Goal: Task Accomplishment & Management: Use online tool/utility

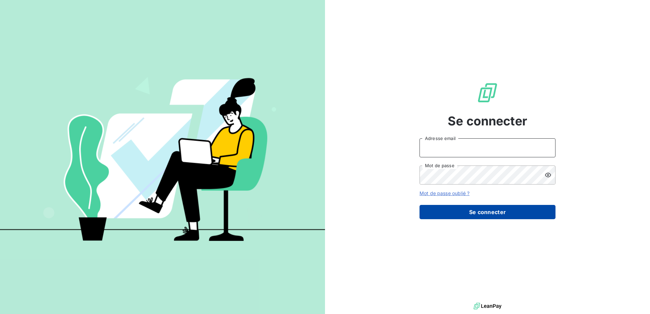
type input "[EMAIL_ADDRESS][PERSON_NAME][DOMAIN_NAME]"
click at [462, 215] on button "Se connecter" at bounding box center [488, 212] width 136 height 14
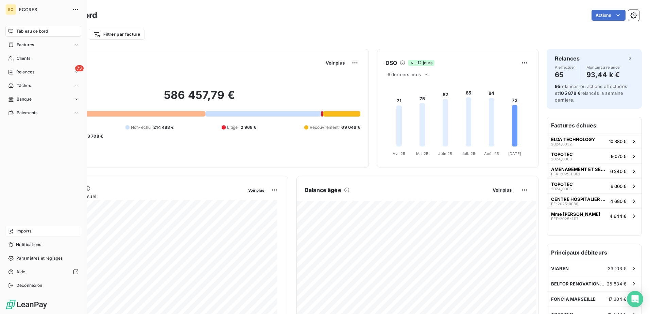
click at [19, 232] on span "Imports" at bounding box center [23, 231] width 15 height 6
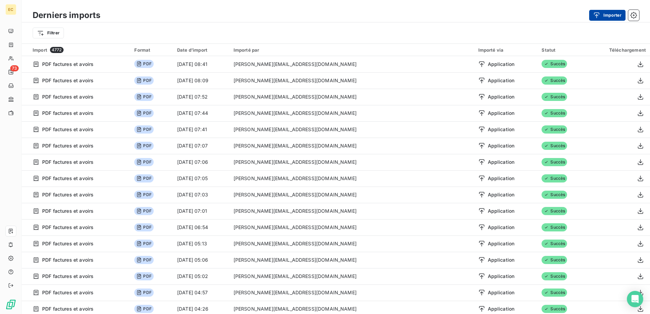
click at [612, 19] on button "Importer" at bounding box center [607, 15] width 36 height 11
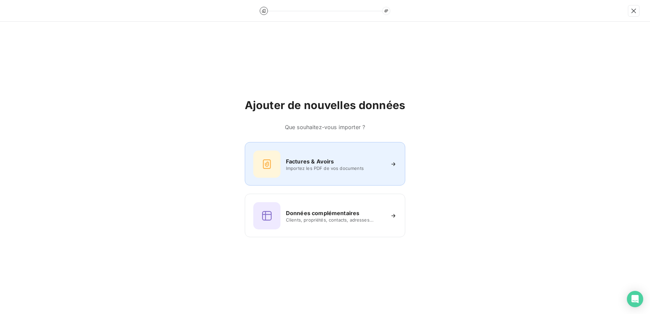
click at [327, 168] on span "Importez les PDF de vos documents" at bounding box center [335, 168] width 99 height 5
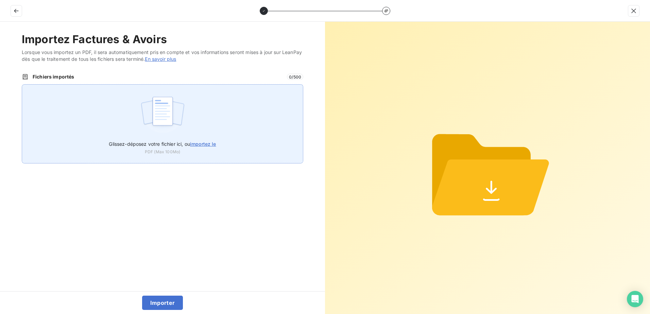
click at [200, 111] on div "Glissez-déposez votre fichier ici, ou importez le PDF (Max 100Mo)" at bounding box center [163, 123] width 282 height 79
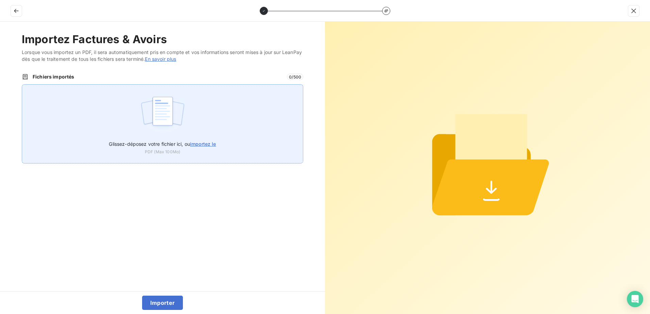
type input "C:\fakepath\FEF-2025-2733.pdf"
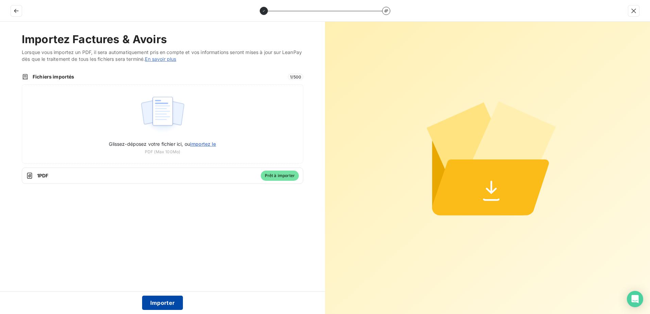
click at [168, 302] on button "Importer" at bounding box center [162, 303] width 41 height 14
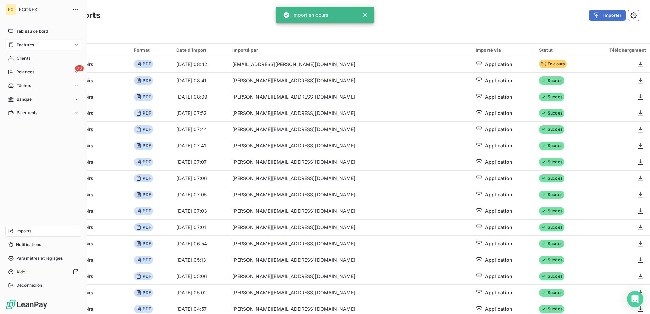
drag, startPoint x: 16, startPoint y: 42, endPoint x: 19, endPoint y: 46, distance: 4.6
click at [19, 46] on span "Factures" at bounding box center [25, 45] width 17 height 6
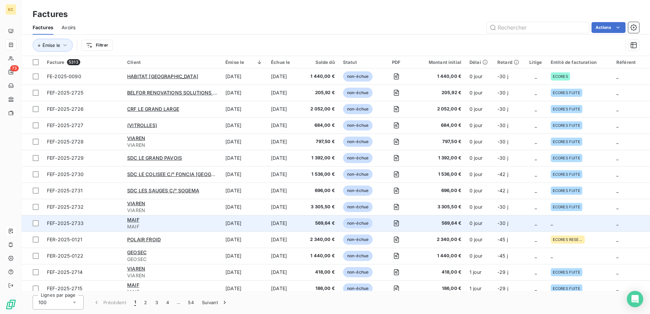
click at [510, 228] on td "-30 j" at bounding box center [509, 223] width 32 height 16
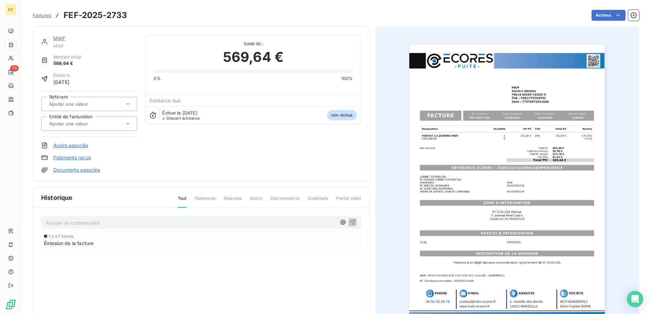
click at [67, 169] on link "Documents associés" at bounding box center [76, 170] width 47 height 7
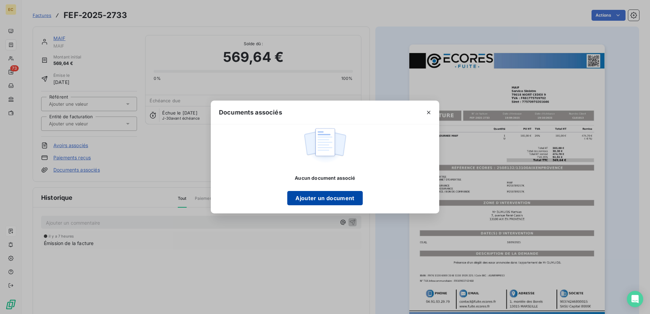
click at [331, 199] on button "Ajouter un document" at bounding box center [324, 198] width 75 height 14
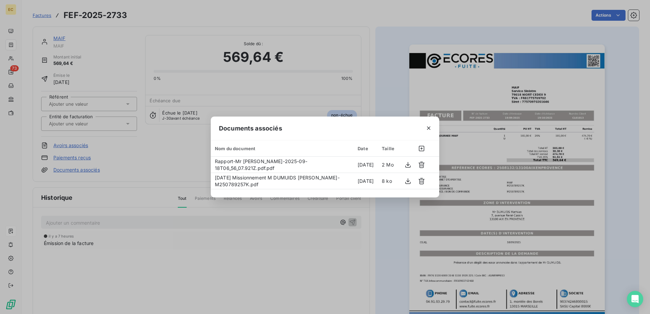
click at [64, 125] on div "Documents associés Nom du document Date Taille Rapport-Mr [PERSON_NAME]-2025-09…" at bounding box center [325, 157] width 650 height 314
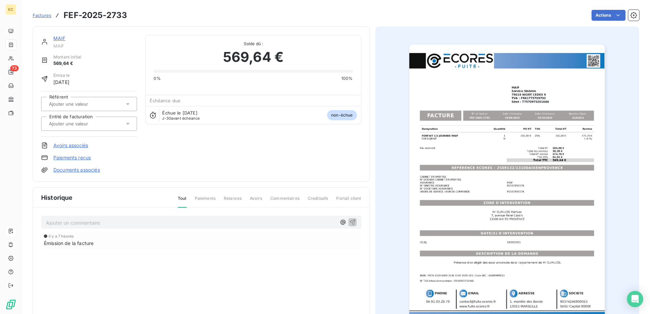
click at [65, 125] on input "text" at bounding box center [82, 124] width 68 height 6
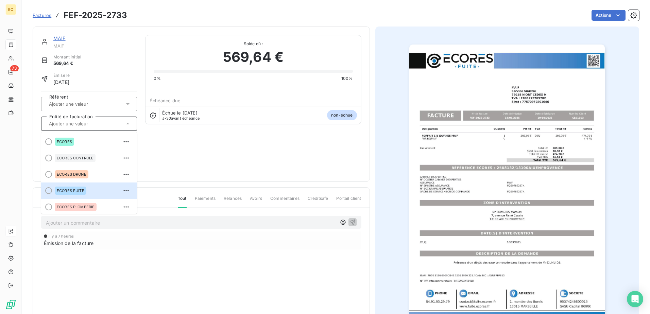
click at [94, 187] on div "ECORES FUITE" at bounding box center [93, 190] width 77 height 11
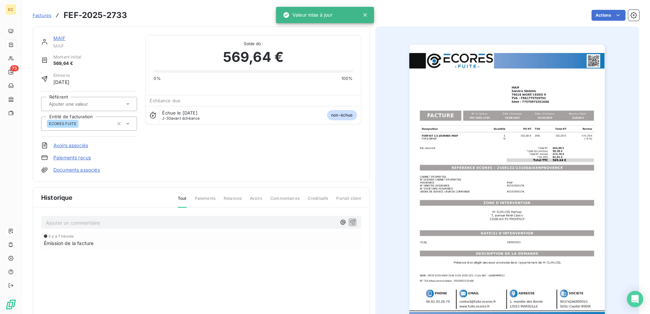
click at [95, 170] on link "Documents associés" at bounding box center [76, 170] width 47 height 7
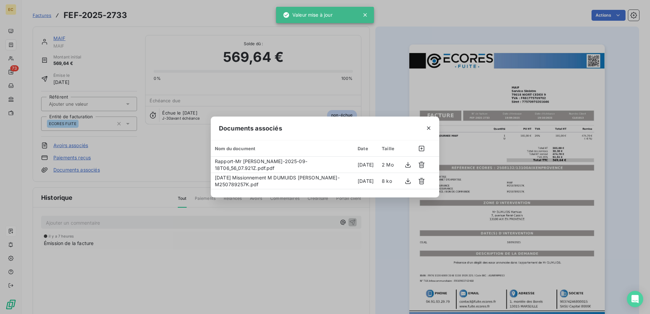
click at [167, 268] on div "Documents associés Nom du document Date Taille Rapport-Mr [PERSON_NAME]-2025-09…" at bounding box center [325, 157] width 650 height 314
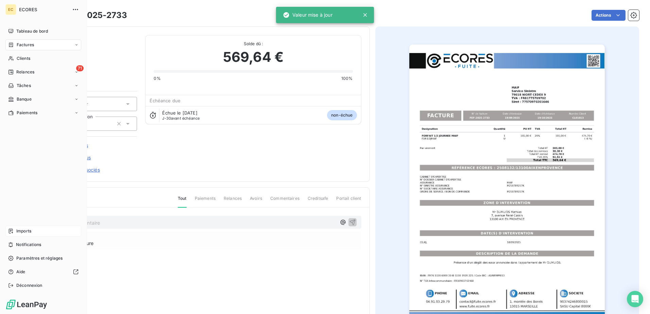
click at [27, 234] on div "Imports" at bounding box center [43, 231] width 76 height 11
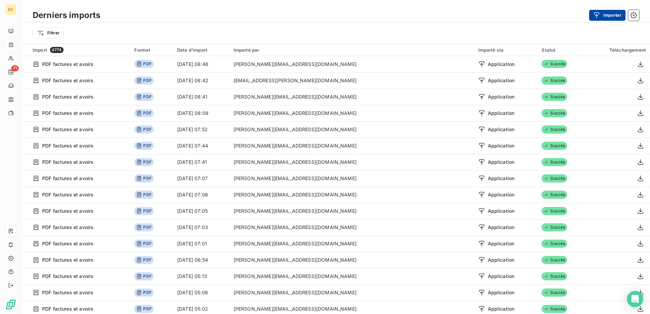
click at [591, 14] on button "Importer" at bounding box center [607, 15] width 36 height 11
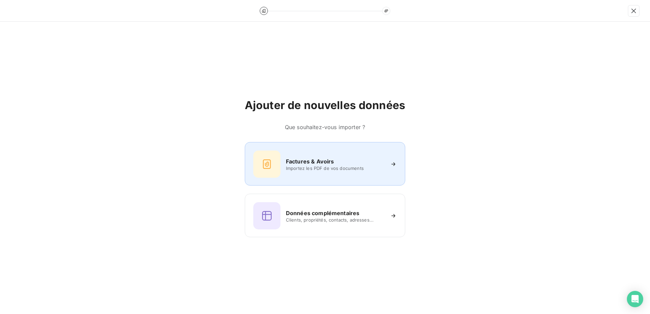
click at [345, 172] on div "Factures & Avoirs Importez les PDF de vos documents" at bounding box center [324, 164] width 143 height 27
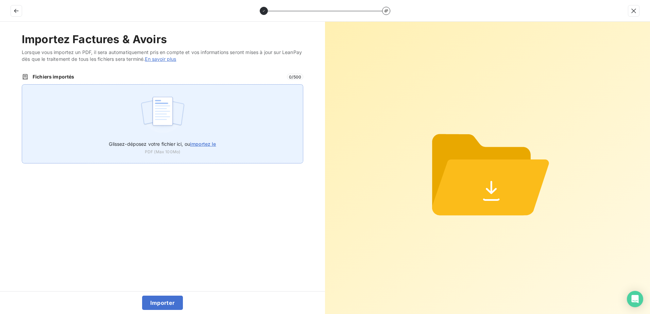
click at [140, 105] on img at bounding box center [162, 115] width 45 height 44
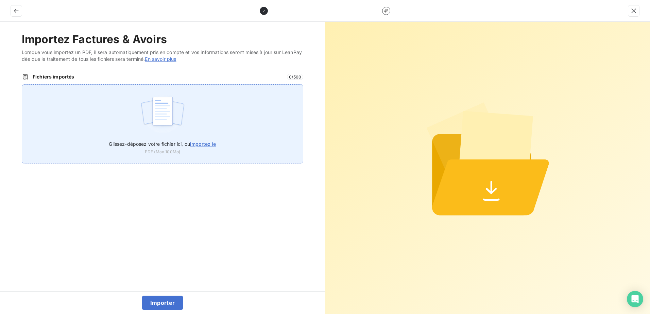
type input "C:\fakepath\FEF-2025-2735.pdf"
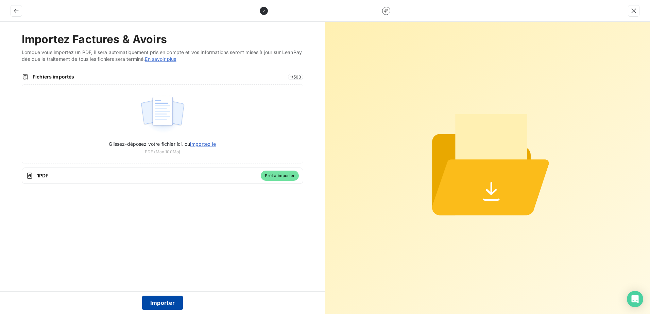
click at [159, 301] on button "Importer" at bounding box center [162, 303] width 41 height 14
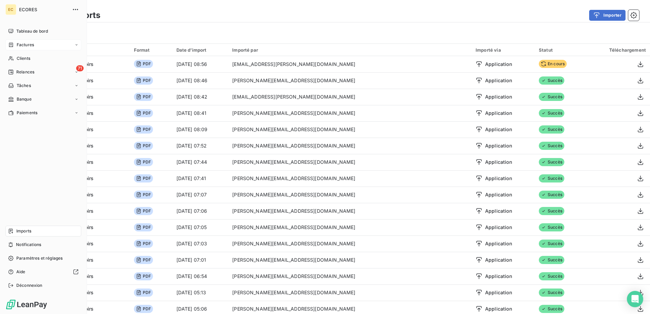
click at [37, 47] on div "Factures" at bounding box center [43, 44] width 76 height 11
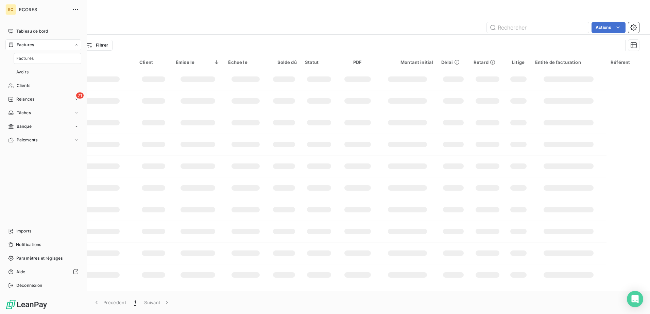
drag, startPoint x: 37, startPoint y: 47, endPoint x: 389, endPoint y: 37, distance: 352.4
click at [391, 37] on div "Émise le Filtrer" at bounding box center [336, 45] width 607 height 21
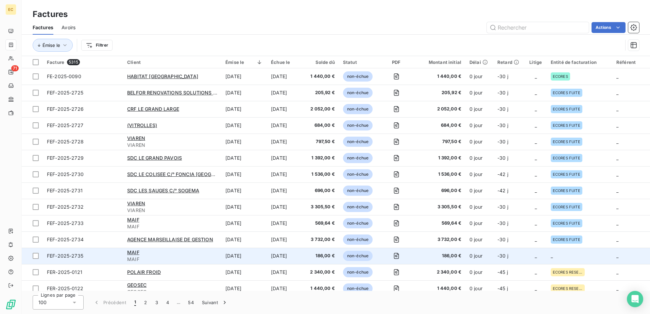
click at [502, 254] on span "-30 j" at bounding box center [502, 256] width 11 height 6
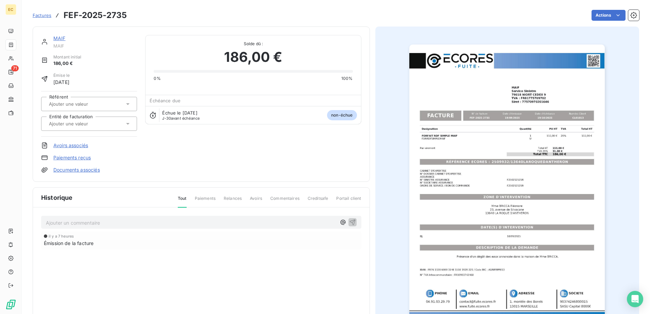
click at [83, 171] on link "Documents associés" at bounding box center [76, 170] width 47 height 7
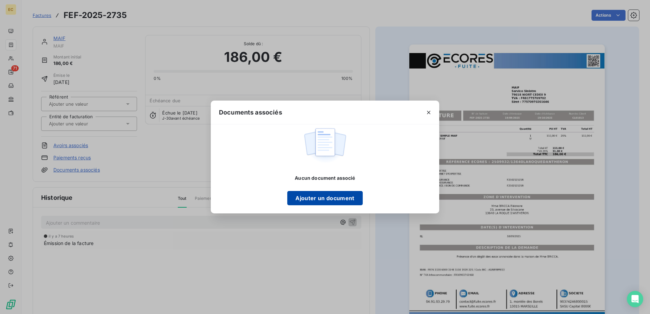
click at [309, 199] on button "Ajouter un document" at bounding box center [324, 198] width 75 height 14
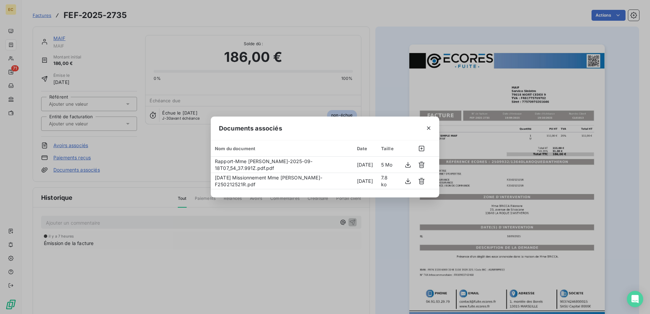
click at [113, 121] on div "Documents associés Nom du document Date Taille Rapport-Mme [PERSON_NAME]-2025-0…" at bounding box center [325, 157] width 650 height 314
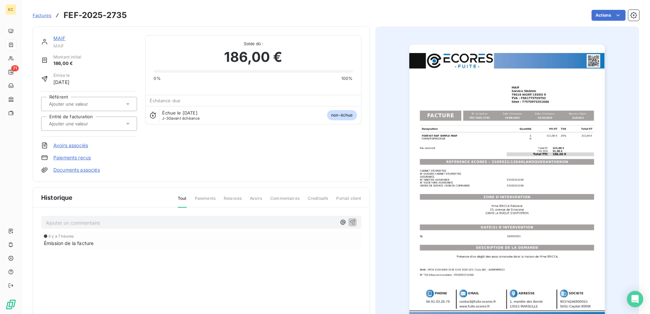
click at [103, 124] on input "text" at bounding box center [82, 124] width 68 height 6
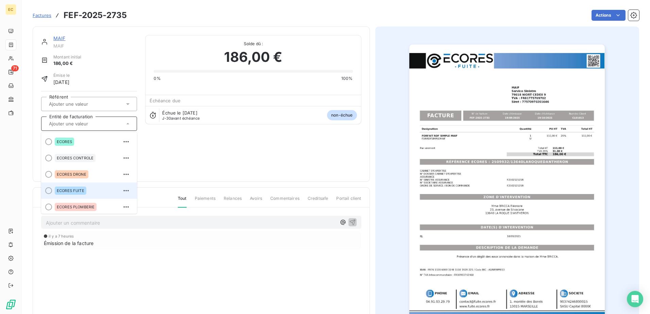
click at [65, 187] on div "ECORES FUITE" at bounding box center [71, 191] width 32 height 8
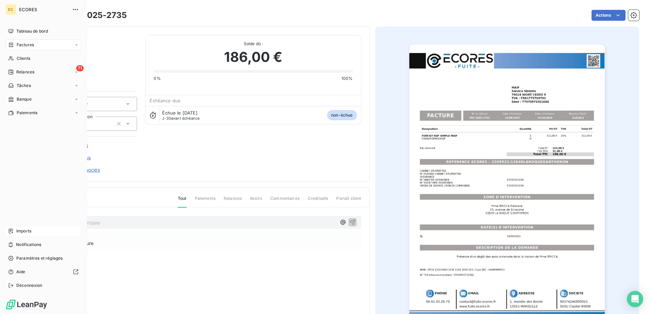
click at [21, 233] on span "Imports" at bounding box center [23, 231] width 15 height 6
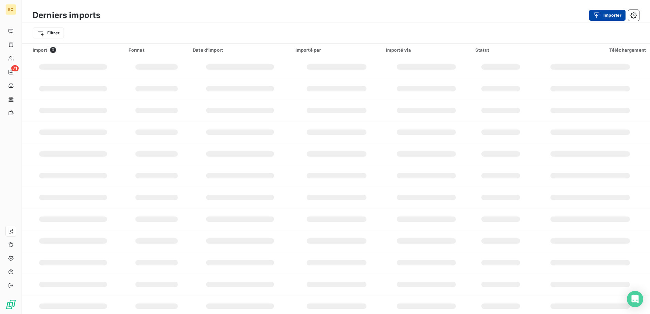
click at [599, 16] on icon "button" at bounding box center [596, 15] width 7 height 7
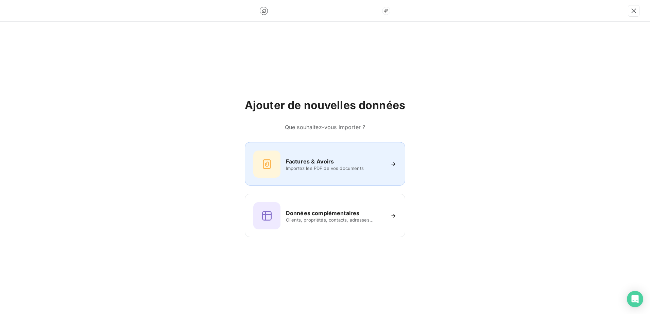
click at [373, 151] on div "Factures & Avoirs Importez les PDF de vos documents" at bounding box center [324, 164] width 143 height 27
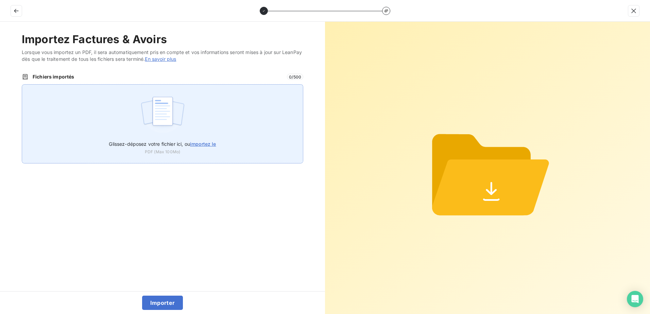
click at [208, 145] on span "importez le" at bounding box center [203, 144] width 26 height 6
click at [22, 85] on input "Glissez-déposez votre fichier ici, ou importez le" at bounding box center [22, 84] width 0 height 0
type input "C:\fakepath\FEF-2025-2736.pdf"
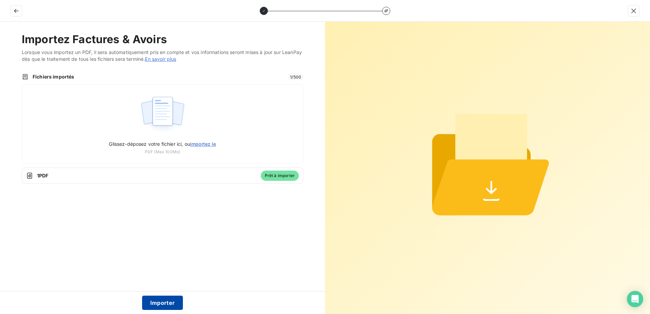
click at [166, 303] on button "Importer" at bounding box center [162, 303] width 41 height 14
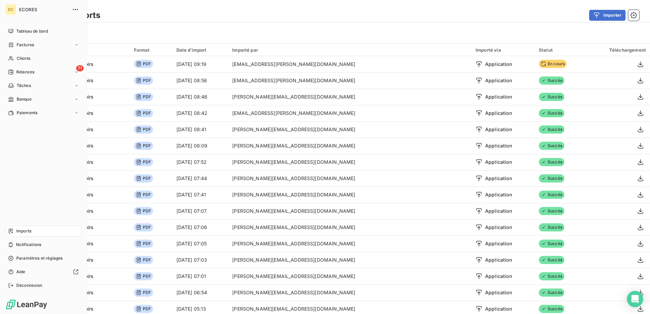
click at [18, 46] on span "Factures" at bounding box center [25, 45] width 17 height 6
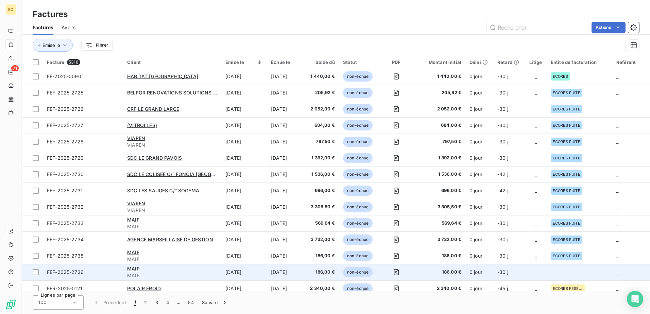
click at [565, 266] on td "_" at bounding box center [580, 272] width 66 height 16
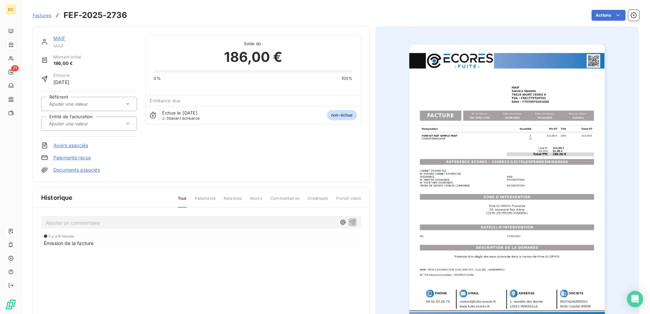
click at [73, 168] on link "Documents associés" at bounding box center [76, 170] width 47 height 7
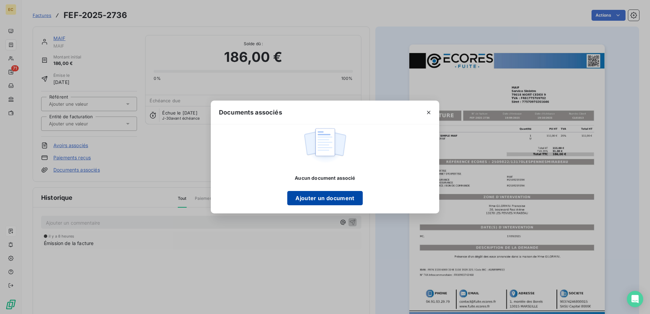
click at [342, 196] on button "Ajouter un document" at bounding box center [324, 198] width 75 height 14
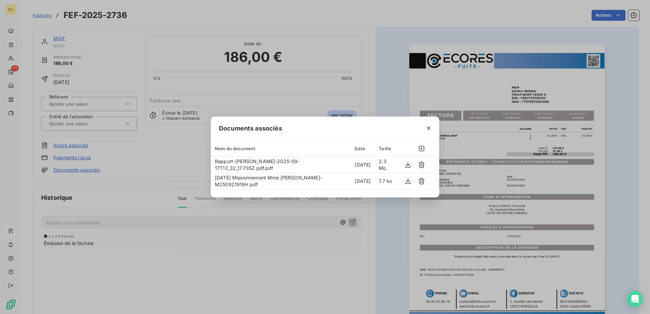
click at [73, 120] on div "Documents associés Nom du document Date Taille Rapport-Mme [PERSON_NAME]-2025-0…" at bounding box center [325, 157] width 650 height 314
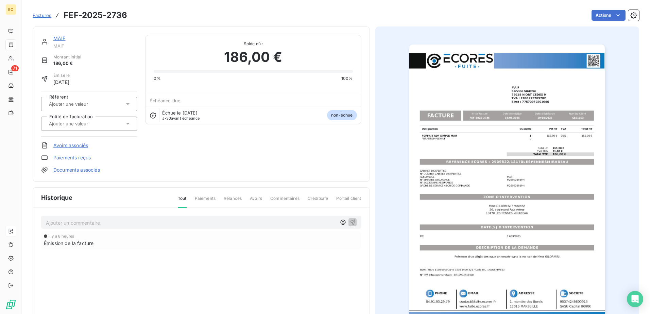
click at [74, 126] on input "text" at bounding box center [82, 124] width 68 height 6
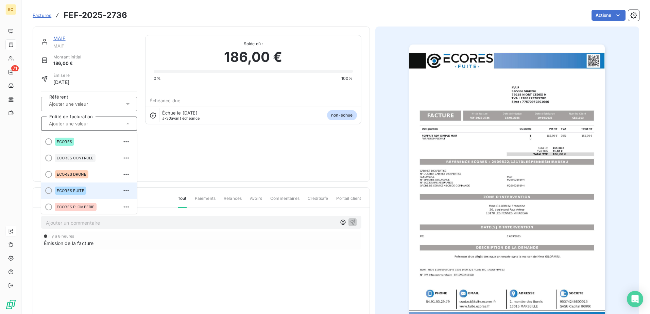
click at [71, 187] on div "ECORES FUITE" at bounding box center [71, 191] width 32 height 8
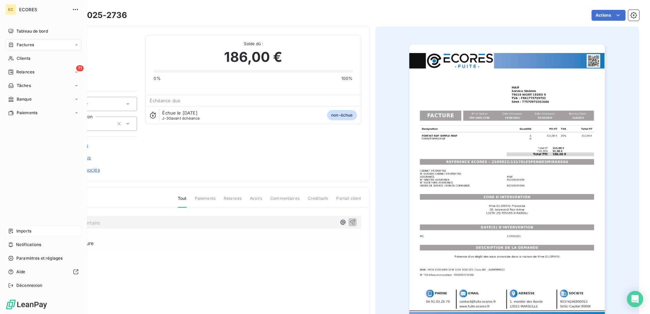
click at [25, 235] on div "Imports" at bounding box center [43, 231] width 76 height 11
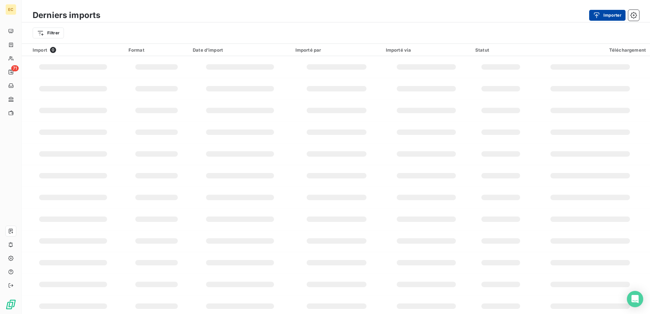
click at [600, 11] on button "Importer" at bounding box center [607, 15] width 36 height 11
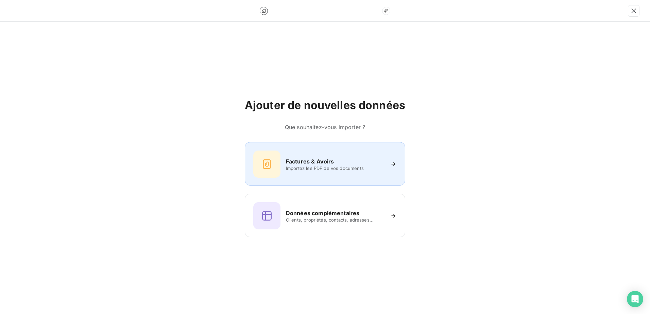
click at [361, 159] on div "Factures & Avoirs" at bounding box center [335, 161] width 99 height 8
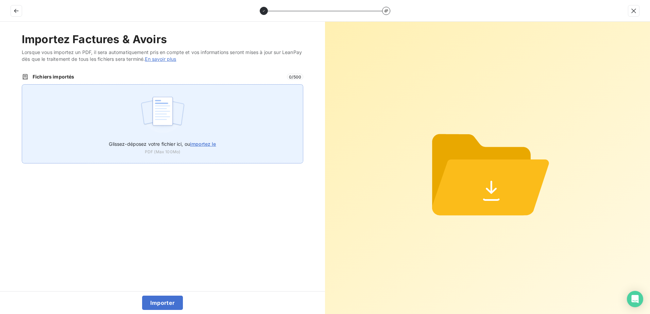
click at [163, 118] on img at bounding box center [162, 115] width 45 height 44
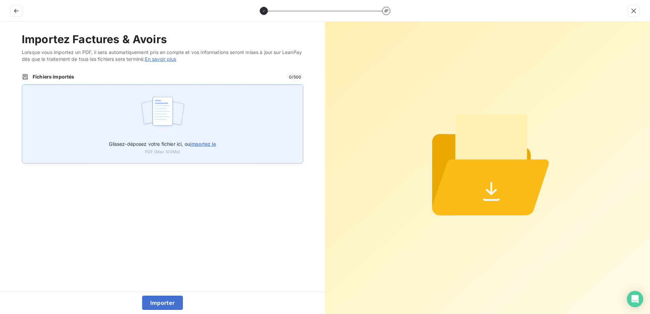
type input "C:\fakepath\FEF-2025-2737.pdf"
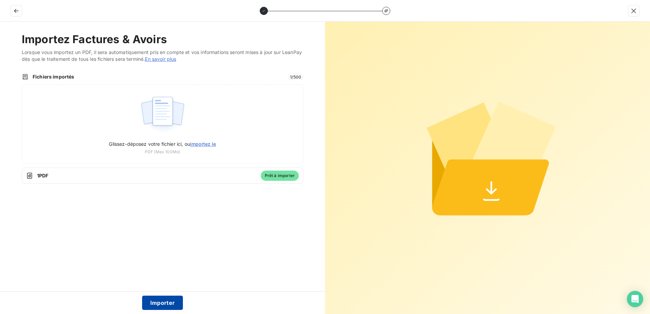
click at [153, 301] on button "Importer" at bounding box center [162, 303] width 41 height 14
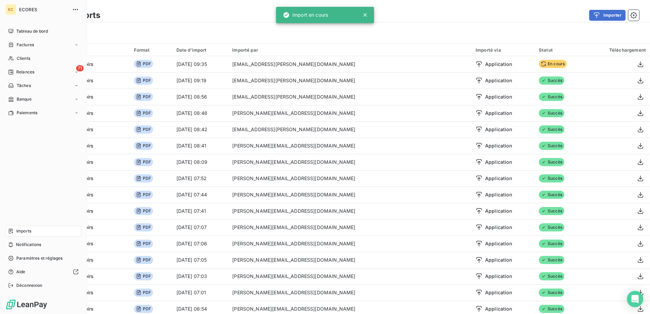
click at [30, 45] on span "Factures" at bounding box center [25, 45] width 17 height 6
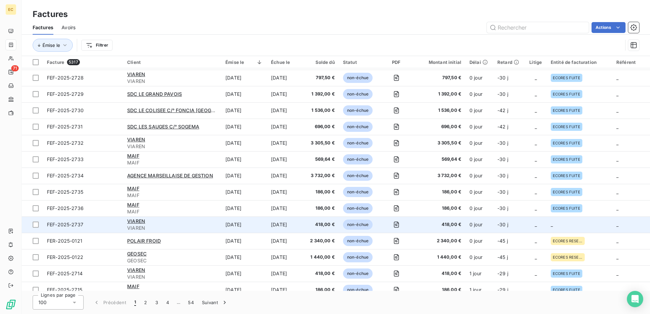
scroll to position [68, 0]
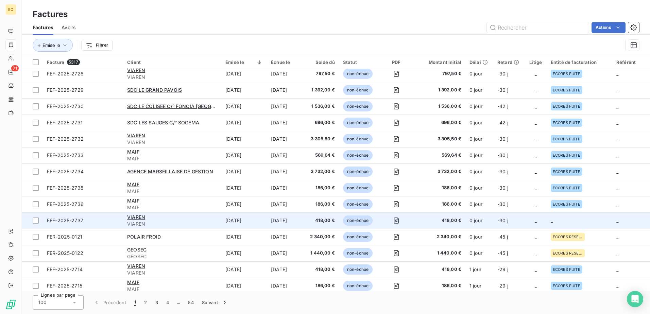
click at [563, 222] on td "_" at bounding box center [580, 220] width 66 height 16
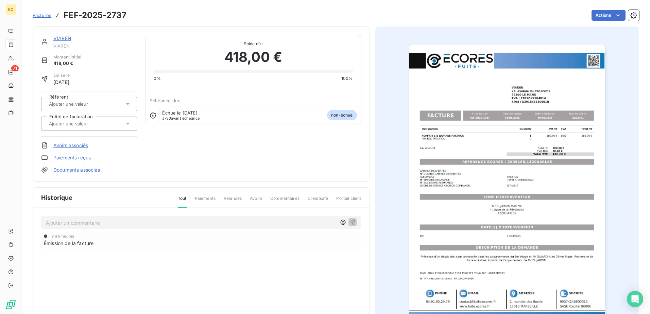
click at [96, 169] on link "Documents associés" at bounding box center [76, 170] width 47 height 7
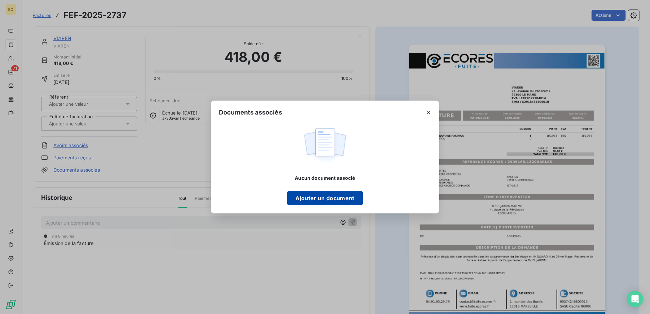
click at [309, 203] on button "Ajouter un document" at bounding box center [324, 198] width 75 height 14
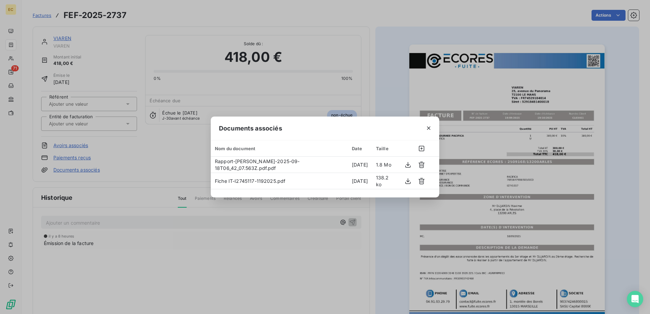
click at [111, 125] on div "Documents associés Nom du document Date Taille Rapport-[PERSON_NAME]-2025-09-18…" at bounding box center [325, 157] width 650 height 314
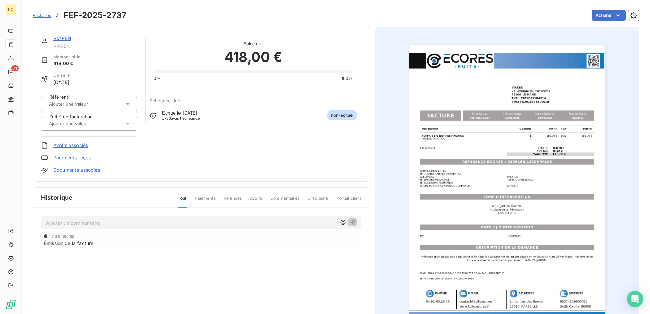
click at [111, 125] on div at bounding box center [86, 123] width 78 height 9
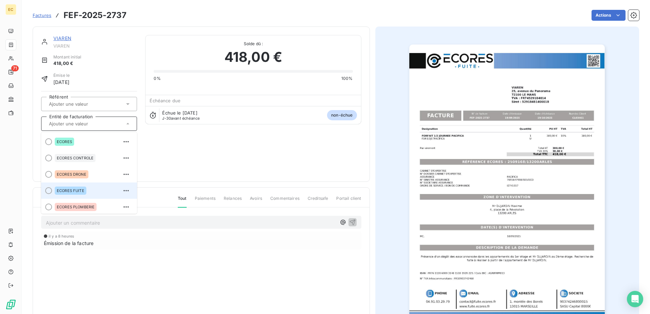
click at [81, 191] on span "ECORES FUITE" at bounding box center [71, 191] width 28 height 4
